Goal: Task Accomplishment & Management: Use online tool/utility

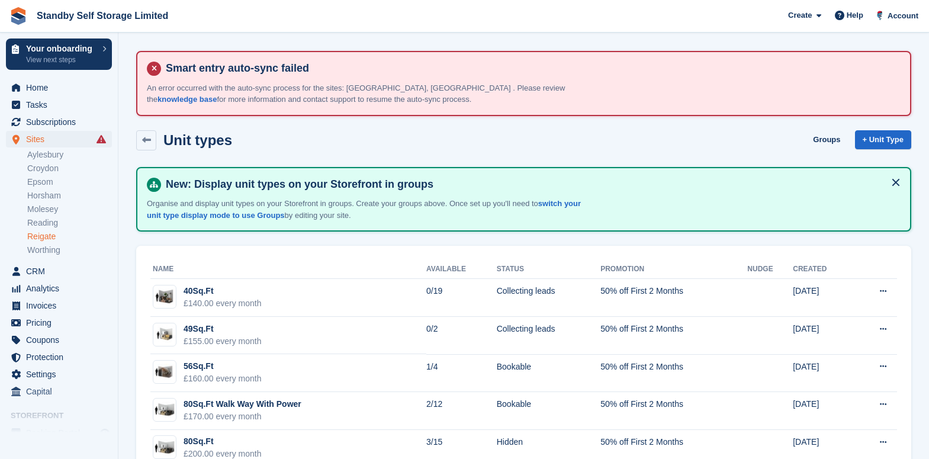
scroll to position [222, 0]
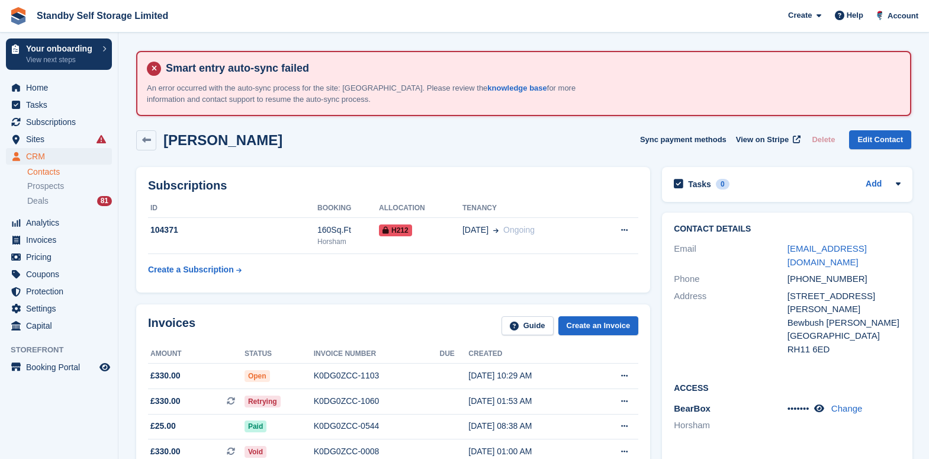
click at [908, 317] on div "Contact Details Email mike6969692000@yahoo.com Phone +447554630694 Address 7 Pe…" at bounding box center [787, 292] width 251 height 158
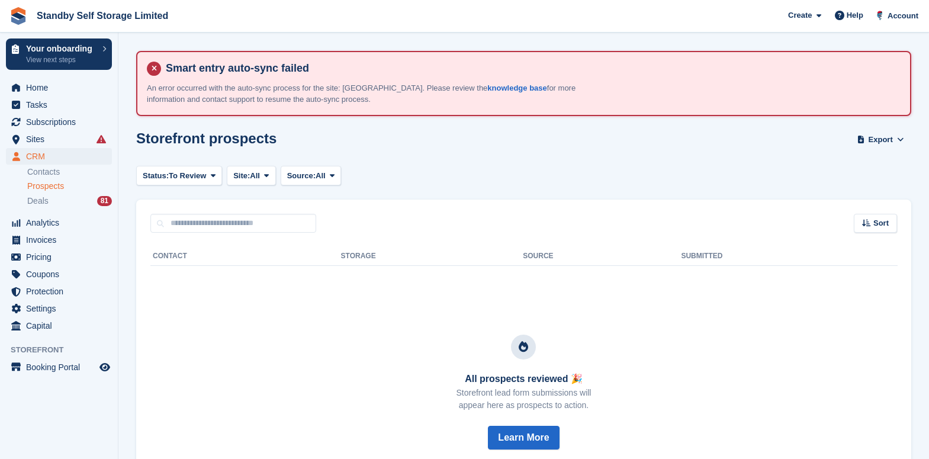
click at [52, 187] on span "Prospects" at bounding box center [45, 186] width 37 height 11
click at [65, 182] on div "Prospects" at bounding box center [69, 186] width 85 height 11
click at [77, 187] on div "Prospects" at bounding box center [69, 186] width 85 height 11
click at [53, 197] on div "Deals 82" at bounding box center [69, 200] width 85 height 11
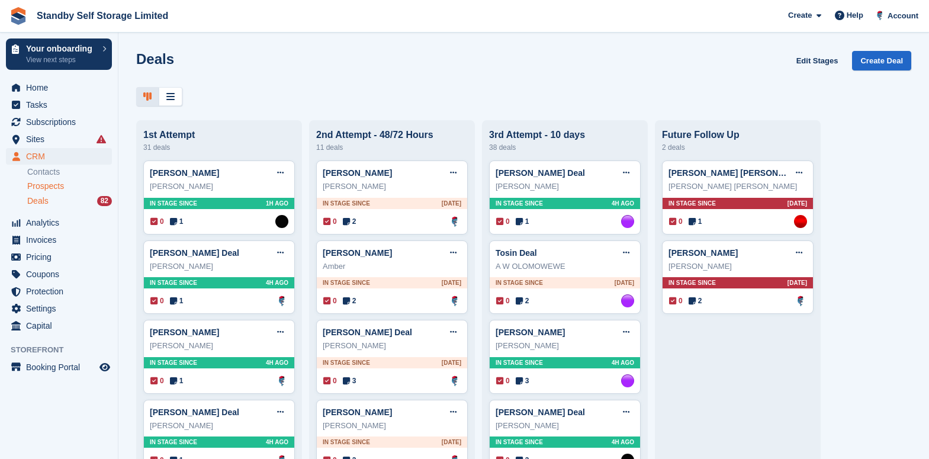
click at [60, 181] on span "Prospects" at bounding box center [45, 186] width 37 height 11
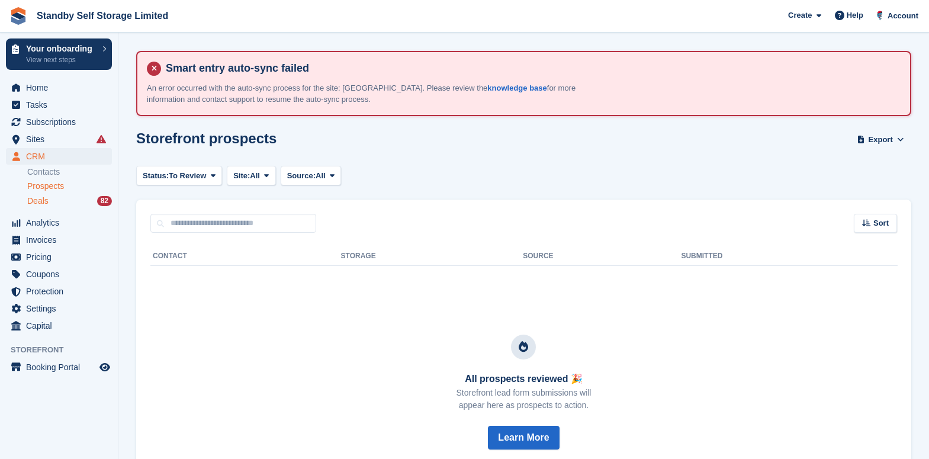
click at [62, 198] on div "Deals 82" at bounding box center [69, 200] width 85 height 11
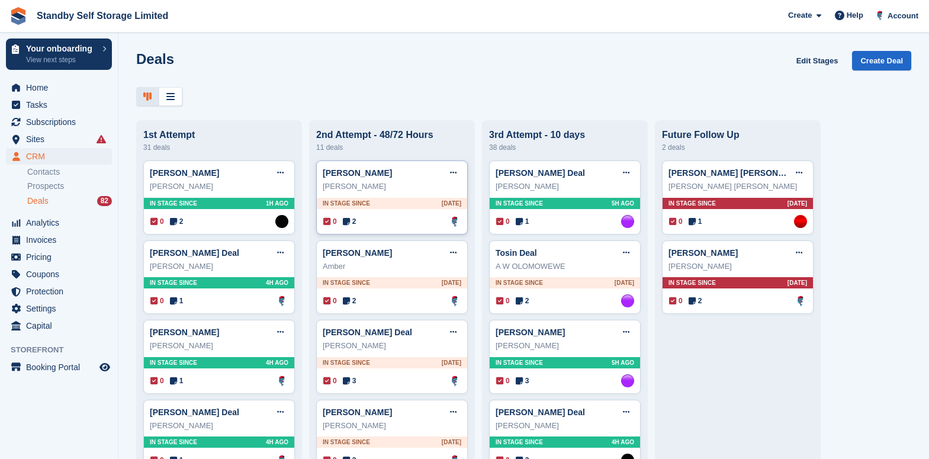
click at [402, 222] on div "0 2 Assigned to Glenn Fisher" at bounding box center [392, 221] width 138 height 13
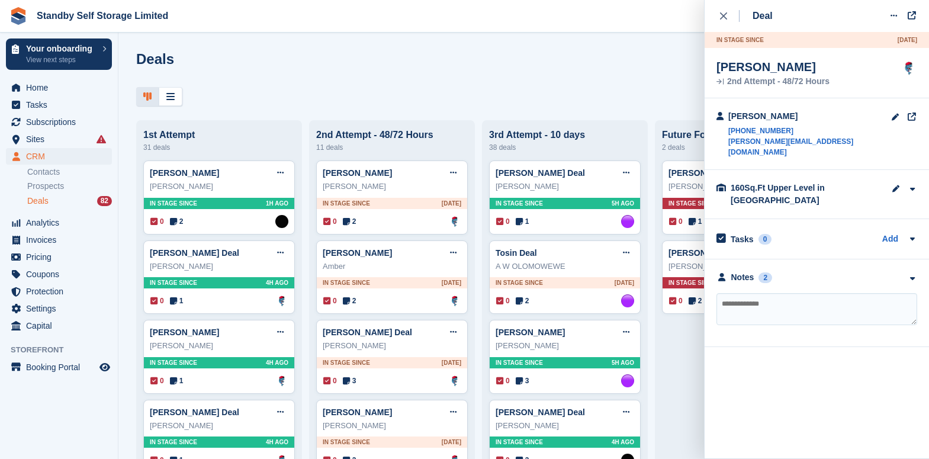
paste textarea "**********"
type textarea "**********"
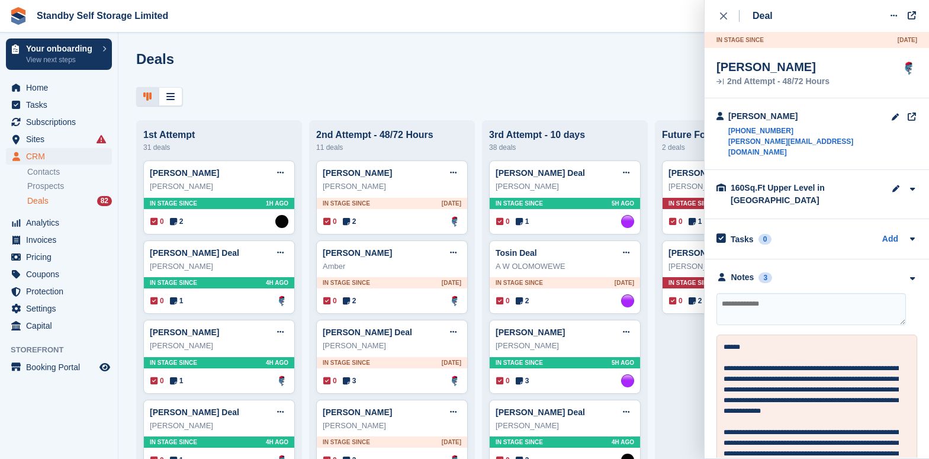
click at [466, 88] on div at bounding box center [523, 97] width 775 height 20
click at [722, 10] on div "close" at bounding box center [730, 16] width 20 height 12
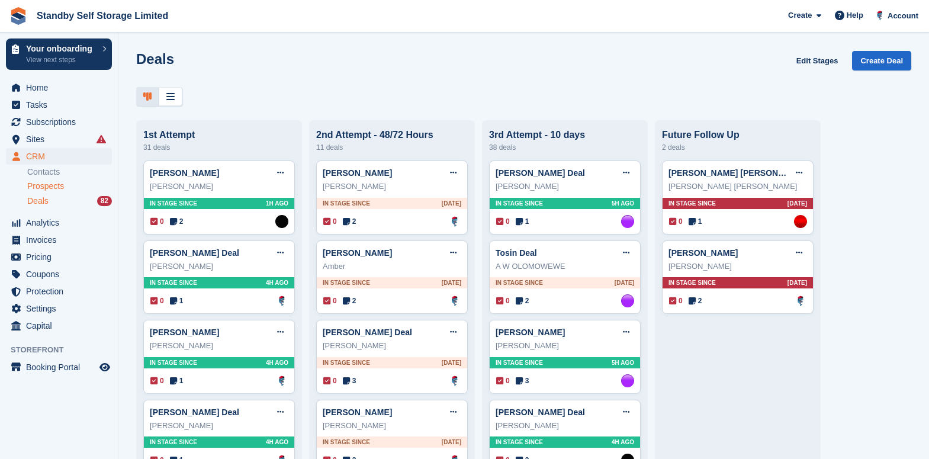
click at [83, 185] on div "Prospects" at bounding box center [69, 186] width 85 height 11
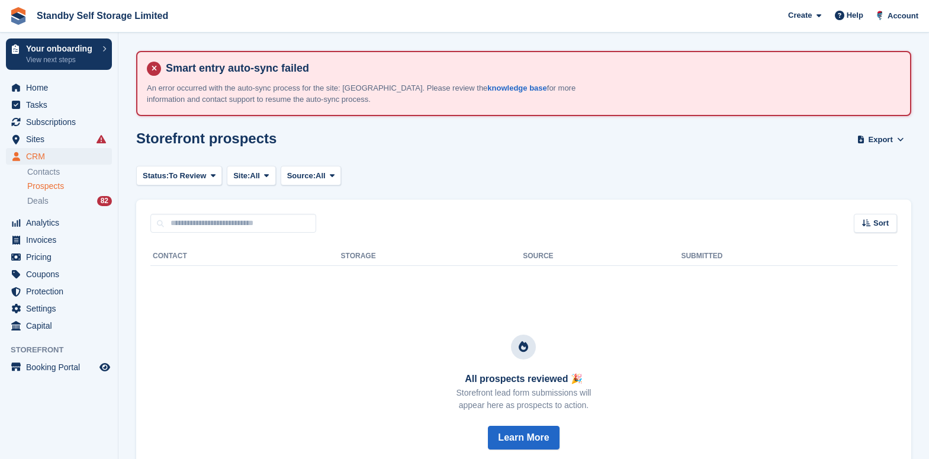
click at [28, 187] on span "Prospects" at bounding box center [45, 186] width 37 height 11
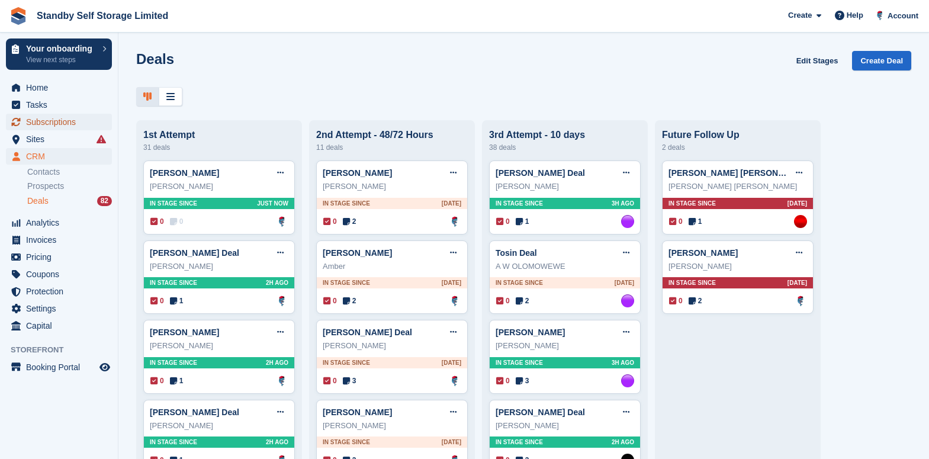
click at [68, 123] on span "Subscriptions" at bounding box center [61, 122] width 71 height 17
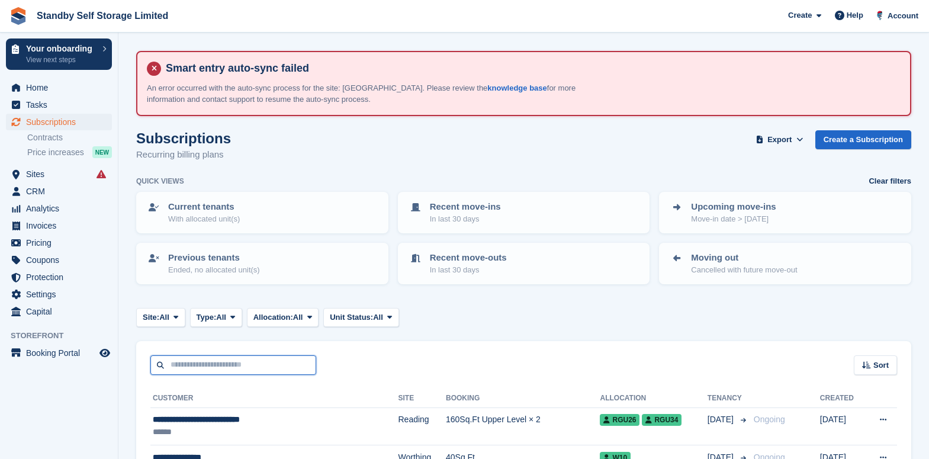
click at [207, 361] on input "text" at bounding box center [233, 365] width 166 height 20
type input "******"
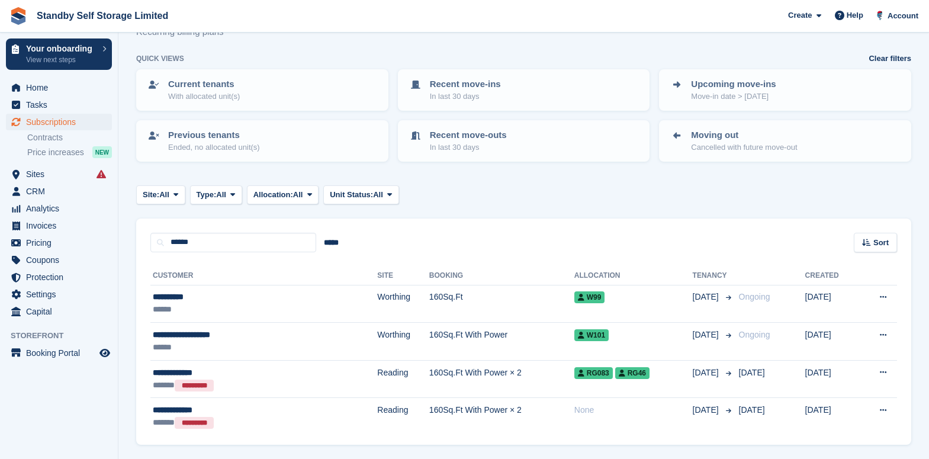
scroll to position [148, 0]
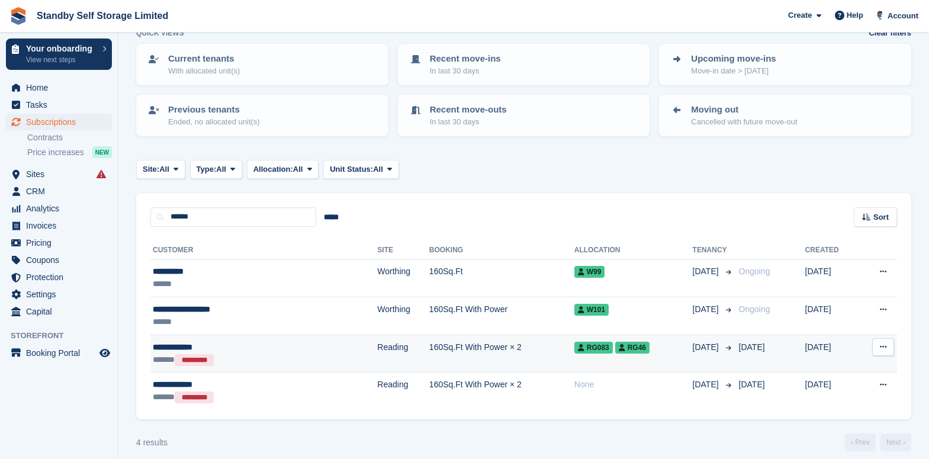
click at [429, 360] on td "160Sq.Ft With Power × 2" at bounding box center [501, 354] width 145 height 38
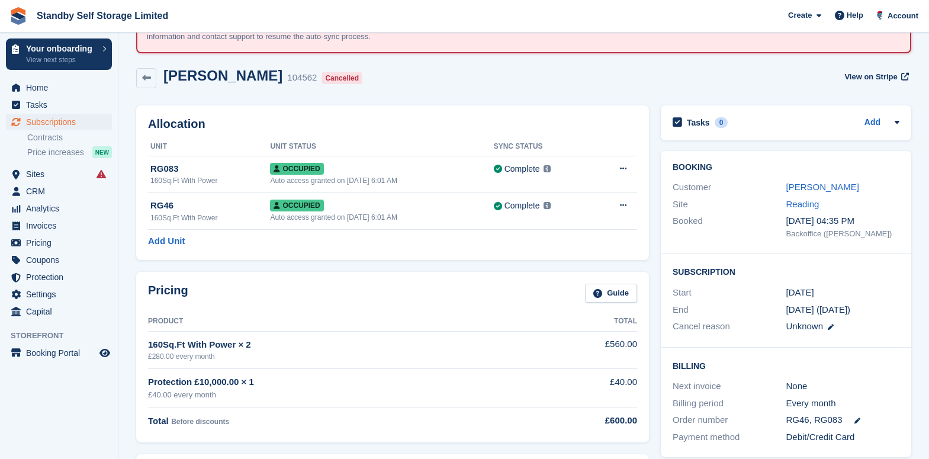
scroll to position [148, 0]
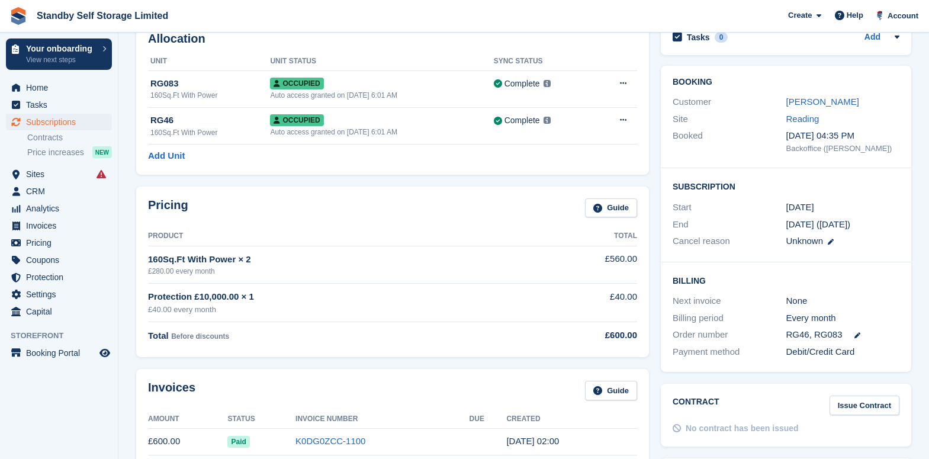
drag, startPoint x: 841, startPoint y: 101, endPoint x: 821, endPoint y: 92, distance: 21.7
click at [841, 101] on link "Victor Mocanu" at bounding box center [823, 102] width 73 height 10
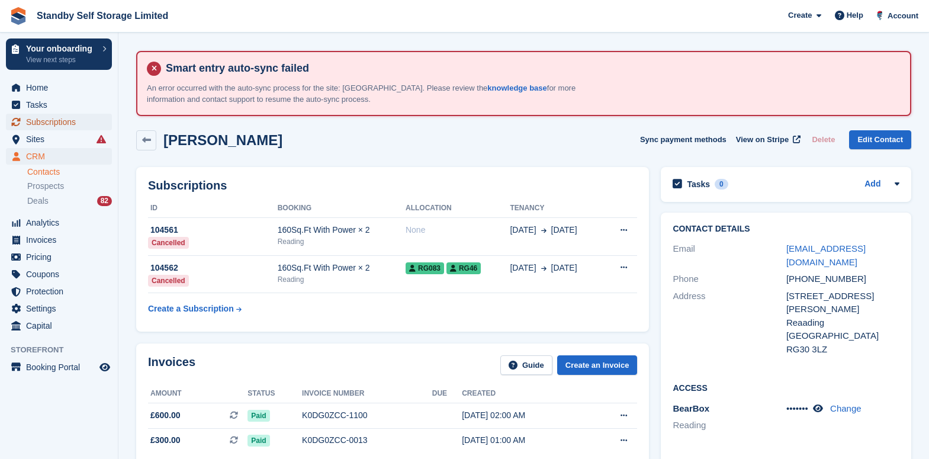
click at [57, 117] on span "Subscriptions" at bounding box center [61, 122] width 71 height 17
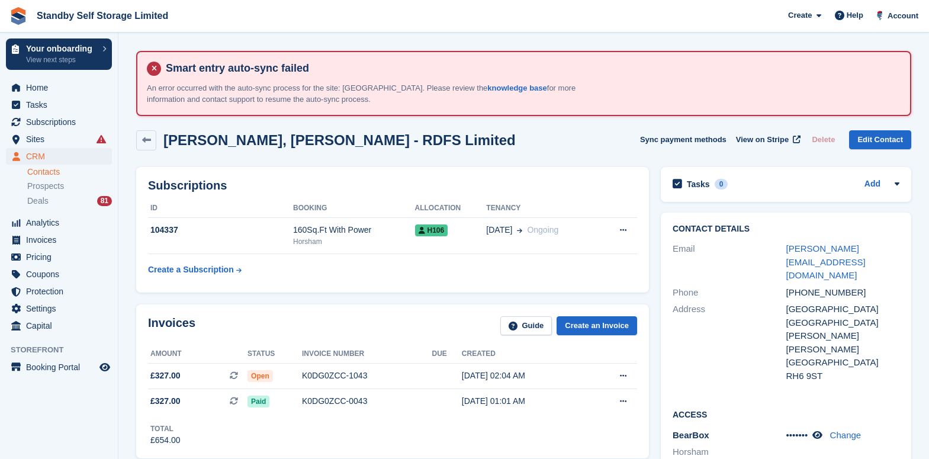
scroll to position [50, 0]
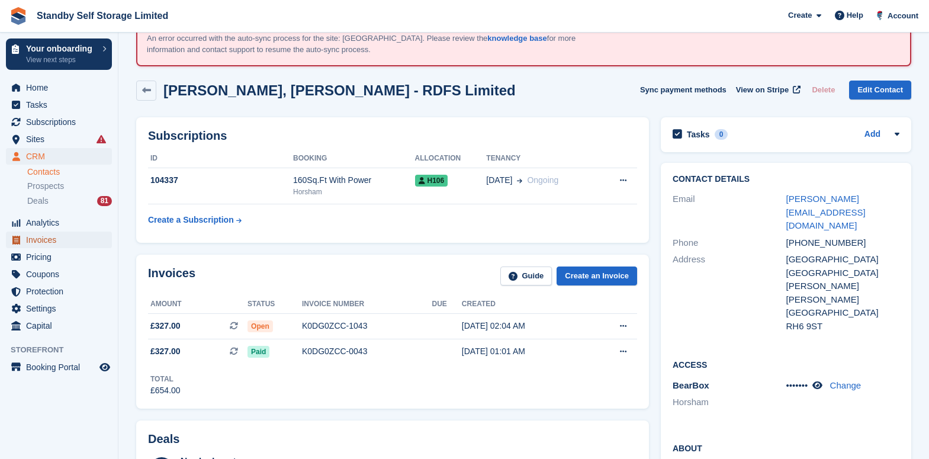
click at [47, 235] on span "Invoices" at bounding box center [61, 240] width 71 height 17
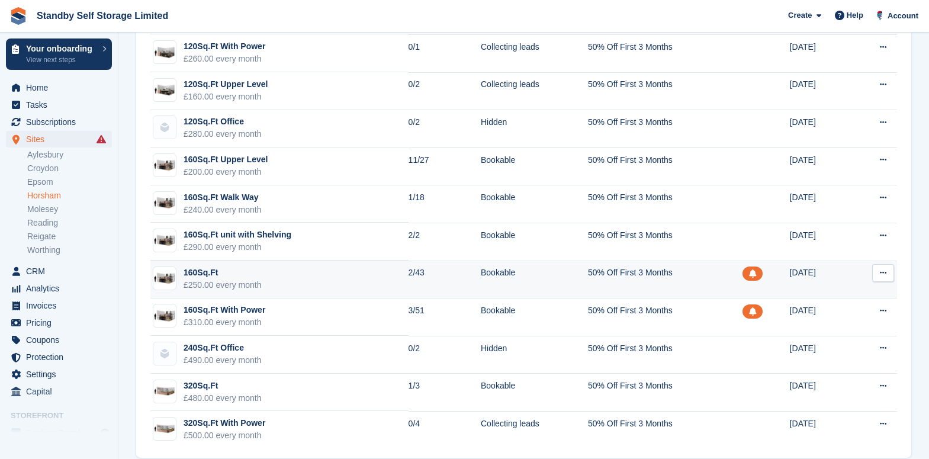
scroll to position [963, 0]
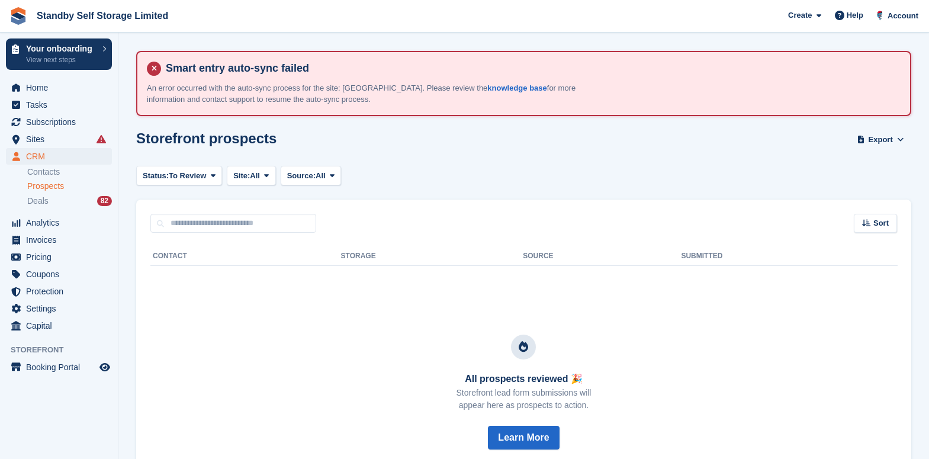
click at [52, 188] on span "Prospects" at bounding box center [45, 186] width 37 height 11
click at [57, 183] on span "Prospects" at bounding box center [45, 186] width 37 height 11
click at [76, 181] on div "Prospects" at bounding box center [69, 186] width 85 height 11
click at [37, 199] on span "Deals" at bounding box center [37, 200] width 21 height 11
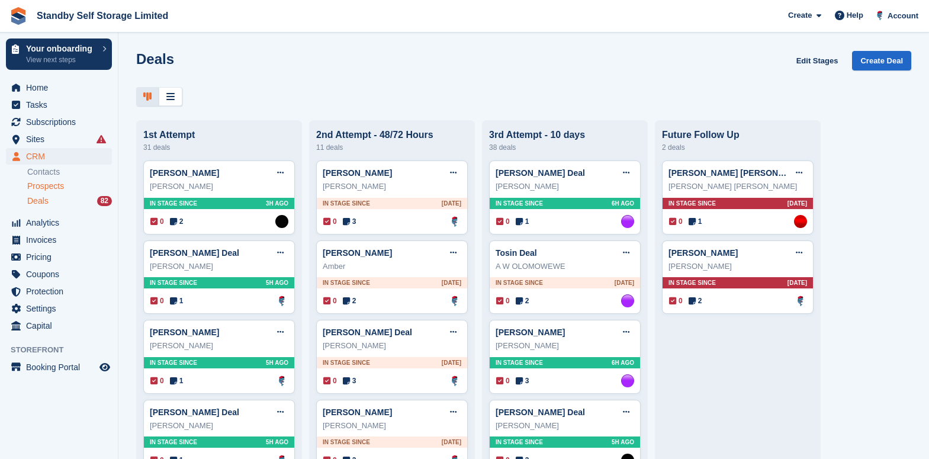
drag, startPoint x: 43, startPoint y: 193, endPoint x: 45, endPoint y: 182, distance: 11.5
click at [45, 182] on span "Prospects" at bounding box center [45, 186] width 37 height 11
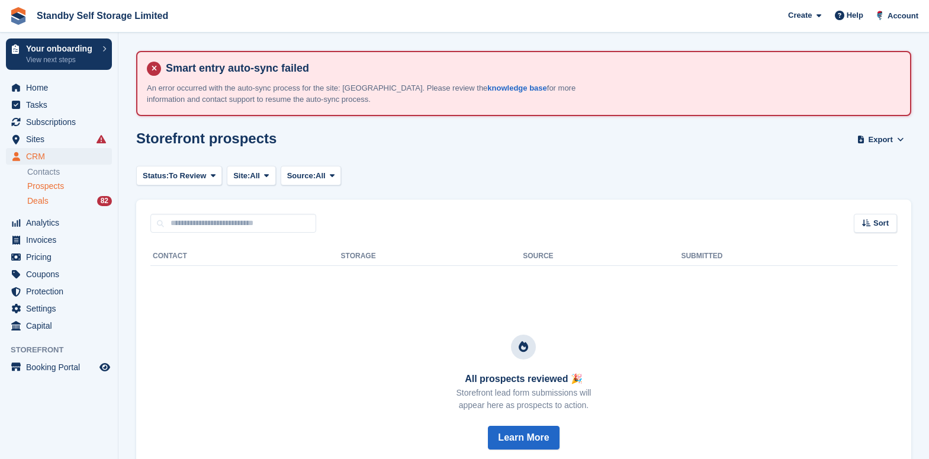
click at [62, 196] on div "Deals 82" at bounding box center [69, 200] width 85 height 11
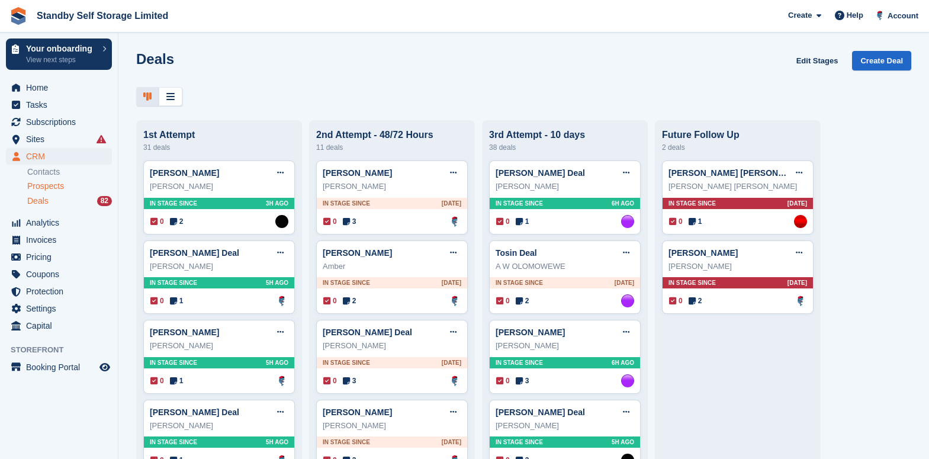
click at [57, 190] on span "Prospects" at bounding box center [45, 186] width 37 height 11
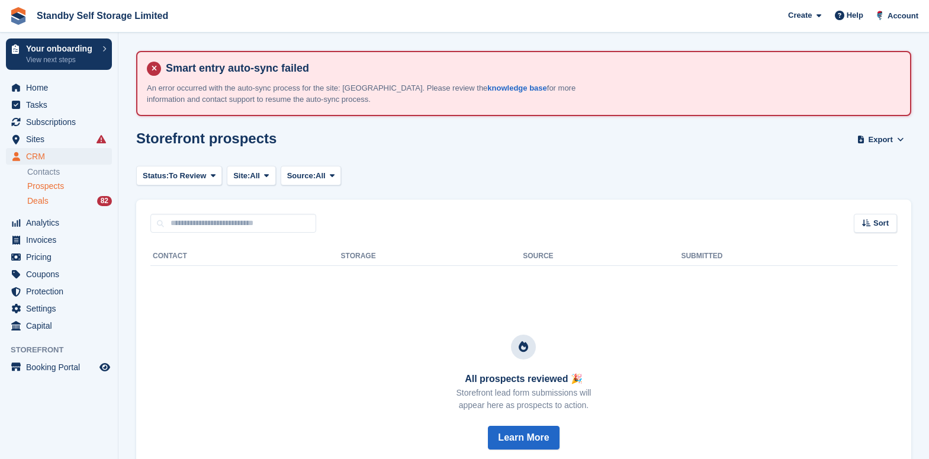
click at [56, 197] on div "Deals 82" at bounding box center [69, 200] width 85 height 11
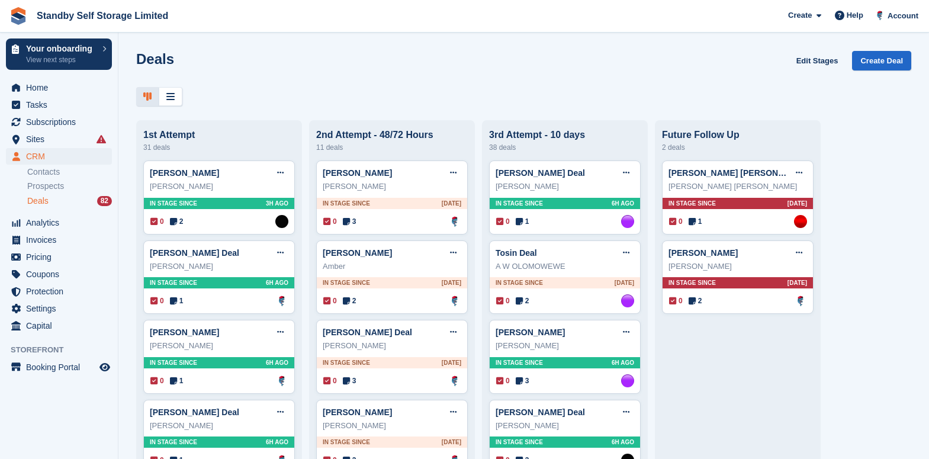
click at [53, 184] on span "Prospects" at bounding box center [45, 186] width 37 height 11
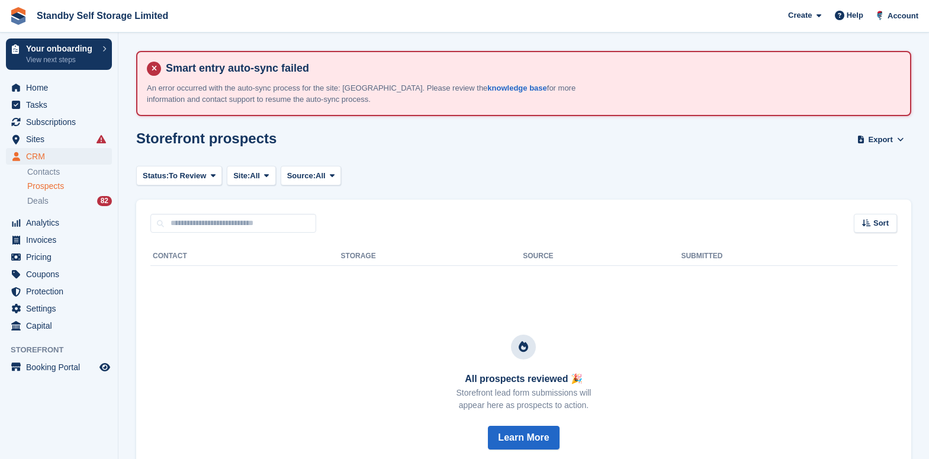
click at [56, 184] on span "Prospects" at bounding box center [45, 186] width 37 height 11
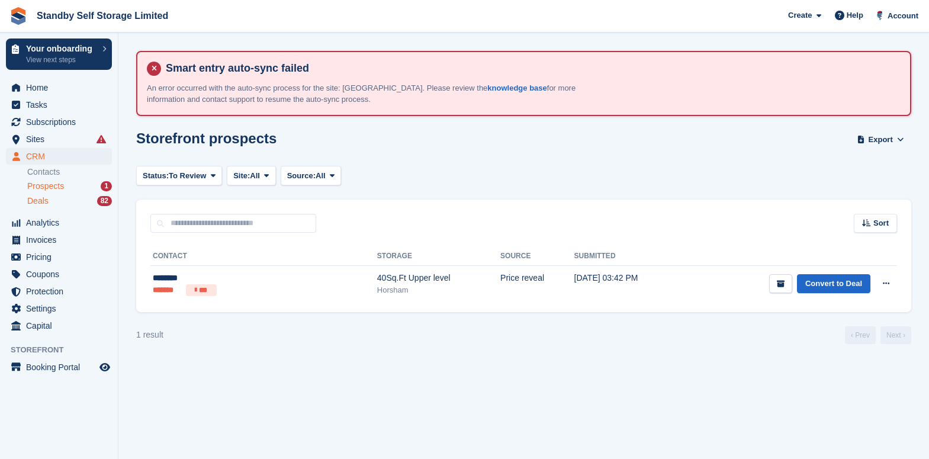
click at [75, 197] on div "Deals 82" at bounding box center [69, 200] width 85 height 11
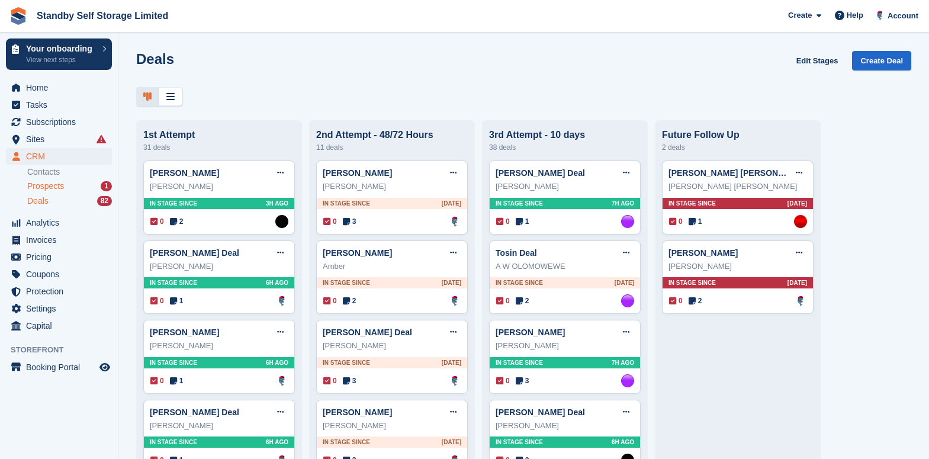
click at [62, 184] on span "Prospects" at bounding box center [45, 186] width 37 height 11
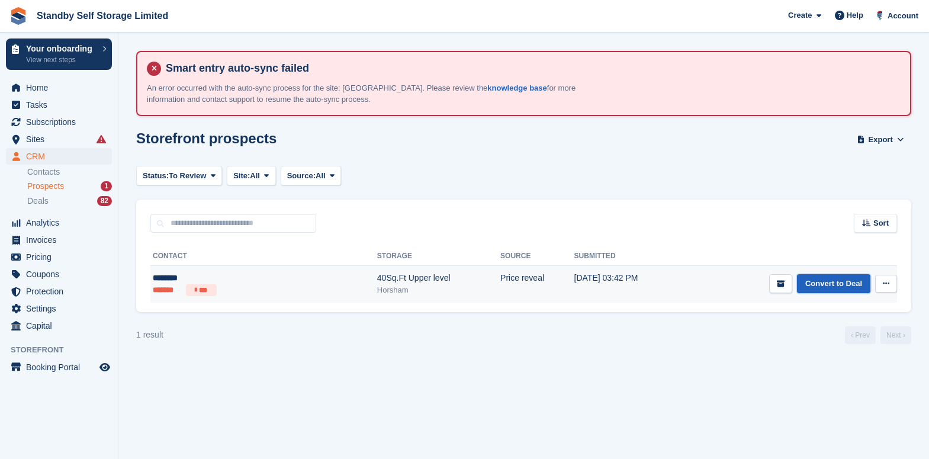
click at [829, 292] on link "Convert to Deal" at bounding box center [833, 284] width 73 height 20
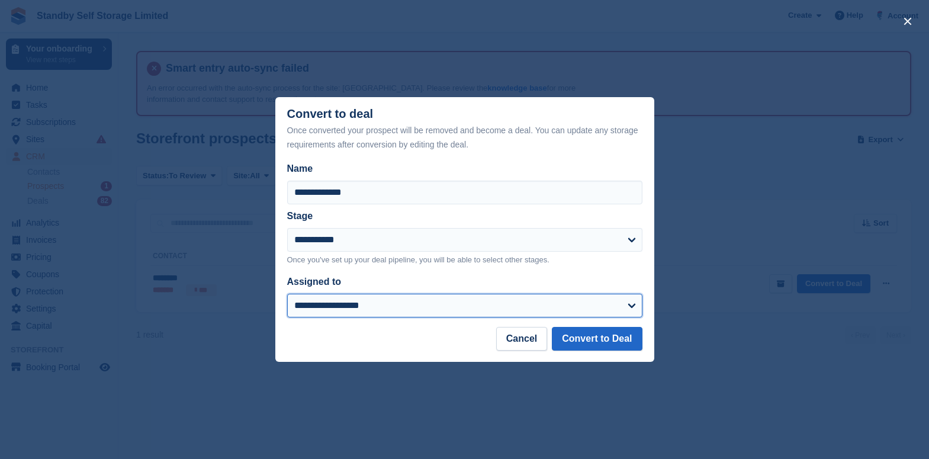
click at [465, 297] on select "**********" at bounding box center [464, 306] width 355 height 24
select select "****"
click at [287, 295] on select "**********" at bounding box center [464, 306] width 355 height 24
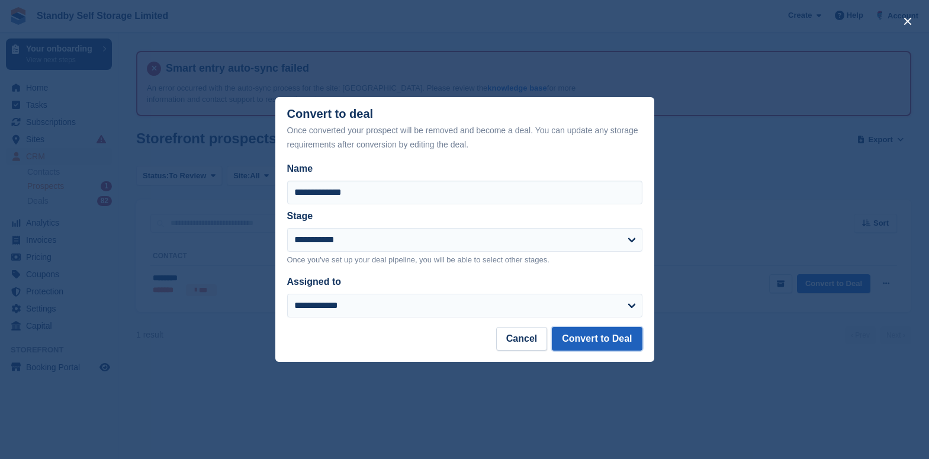
click at [599, 332] on button "Convert to Deal" at bounding box center [597, 339] width 90 height 24
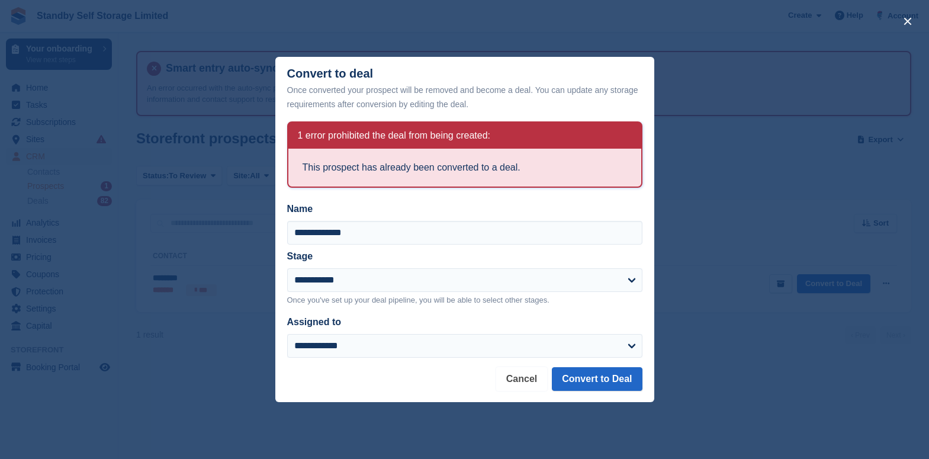
click at [541, 380] on button "Cancel" at bounding box center [521, 379] width 51 height 24
